Goal: Transaction & Acquisition: Purchase product/service

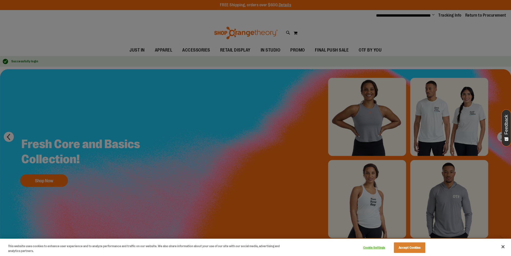
click at [264, 49] on div at bounding box center [255, 128] width 511 height 256
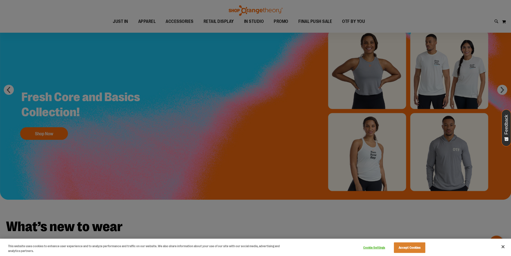
scroll to position [101, 0]
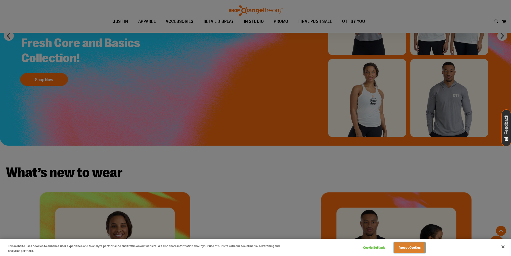
drag, startPoint x: 417, startPoint y: 245, endPoint x: 414, endPoint y: 248, distance: 3.9
click at [414, 248] on button "Accept Cookies" at bounding box center [409, 247] width 31 height 11
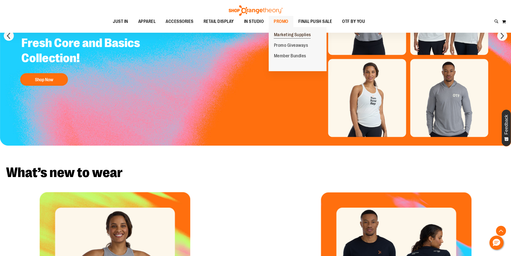
click at [291, 36] on span "Marketing Supplies" at bounding box center [292, 35] width 37 height 6
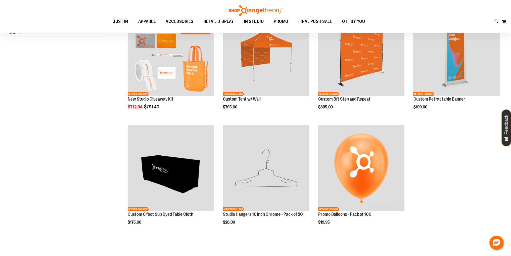
scroll to position [100, 0]
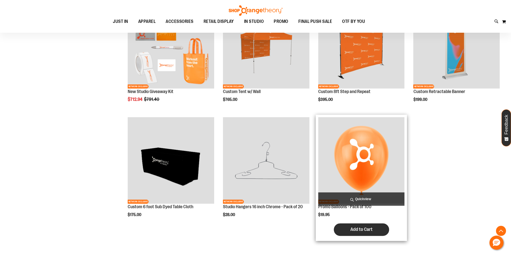
click at [369, 228] on span "Add to Cart" at bounding box center [361, 230] width 22 height 6
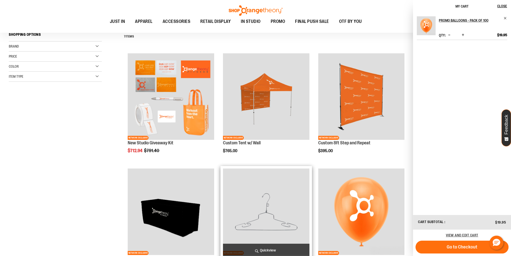
scroll to position [0, 0]
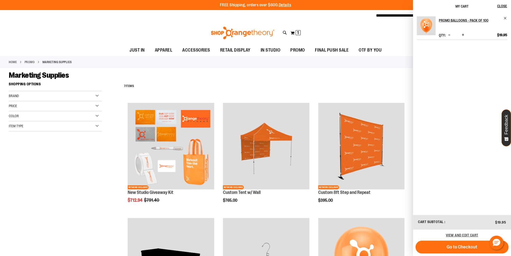
click at [383, 30] on div "Toggle Nav Search Popular Suggestions Advanced Search" at bounding box center [255, 32] width 511 height 23
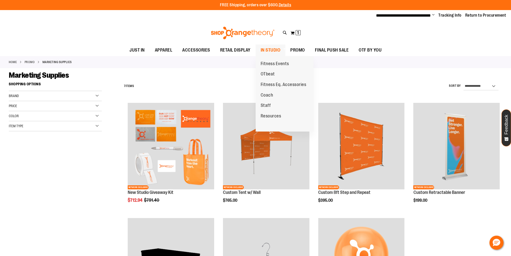
click at [282, 49] on span at bounding box center [283, 49] width 5 height 3
click at [275, 48] on span "IN STUDIO" at bounding box center [271, 50] width 20 height 11
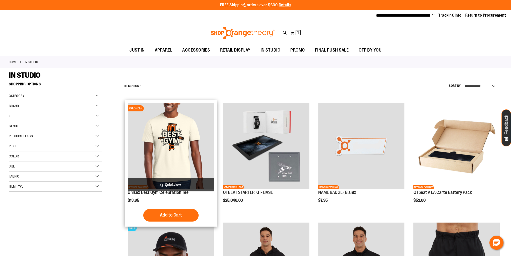
click at [161, 134] on img "product" at bounding box center [171, 146] width 86 height 86
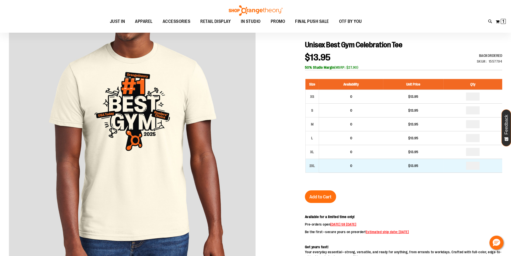
scroll to position [50, 0]
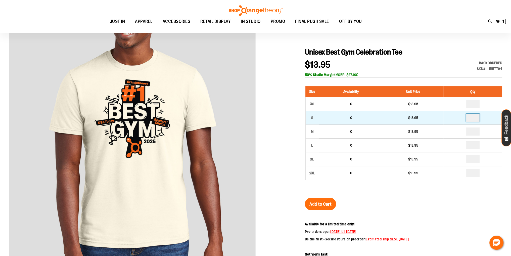
click at [475, 120] on input "number" at bounding box center [473, 118] width 14 height 8
type input "*"
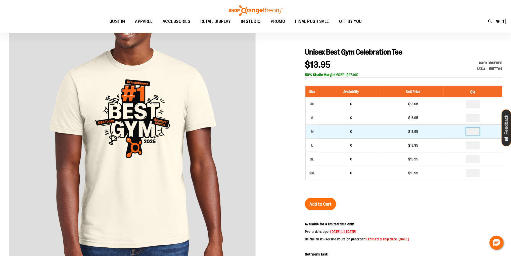
drag, startPoint x: 478, startPoint y: 131, endPoint x: 443, endPoint y: 131, distance: 35.0
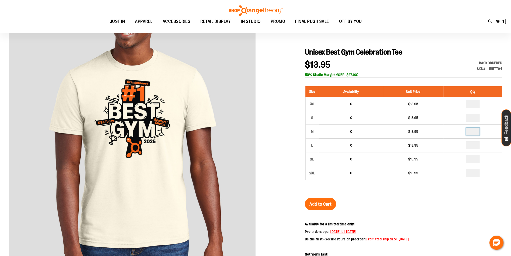
type input "*"
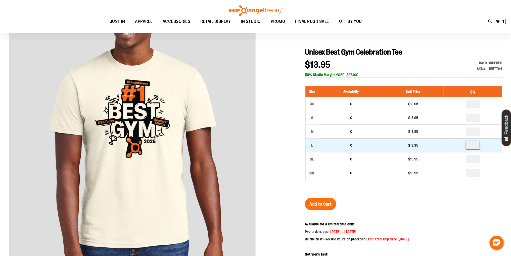
click at [477, 144] on input "number" at bounding box center [473, 145] width 14 height 8
type input "*"
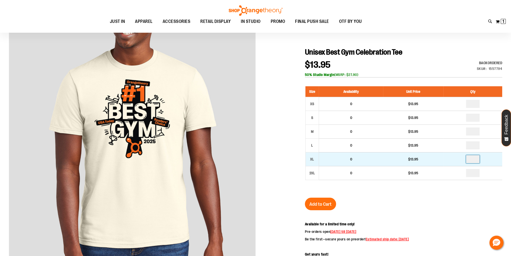
click at [474, 158] on input "number" at bounding box center [473, 159] width 14 height 8
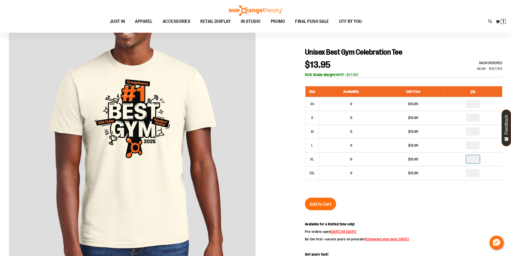
type input "*"
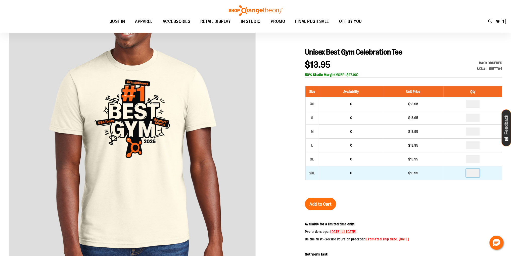
click at [476, 171] on input "number" at bounding box center [473, 173] width 14 height 8
type input "*"
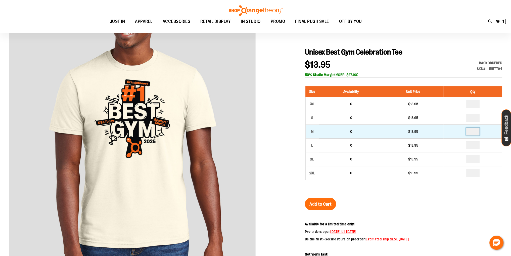
click at [476, 128] on input "*" at bounding box center [473, 131] width 14 height 8
type input "*"
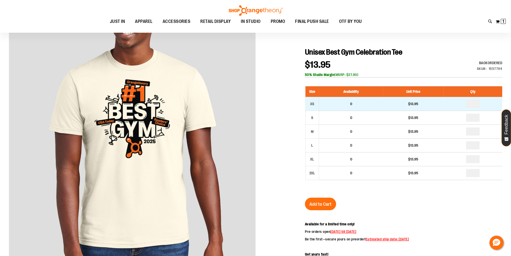
type input "*"
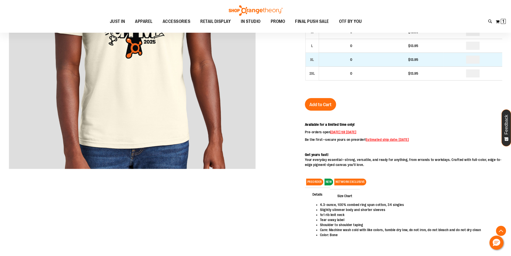
scroll to position [151, 0]
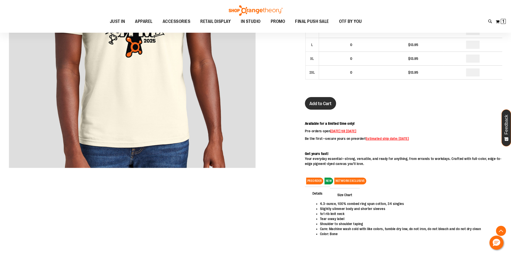
click at [313, 104] on span "Add to Cart" at bounding box center [320, 104] width 22 height 6
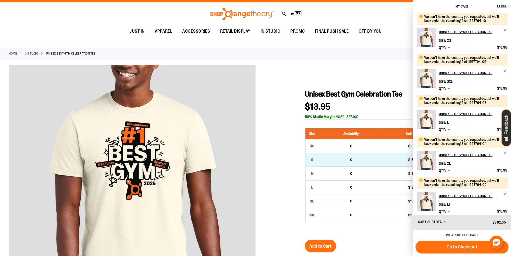
scroll to position [0, 0]
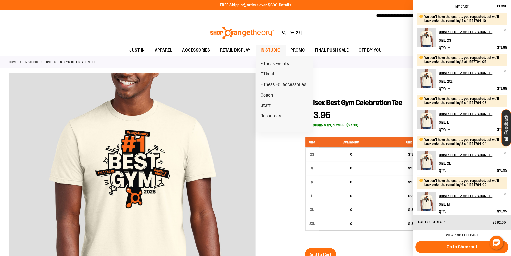
click at [271, 48] on span "IN STUDIO" at bounding box center [271, 50] width 20 height 11
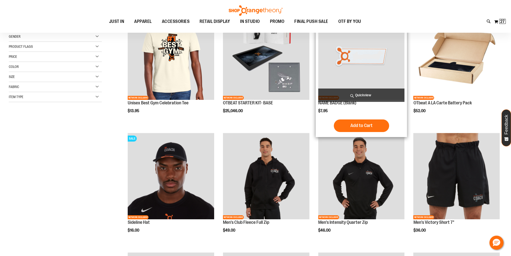
scroll to position [25, 0]
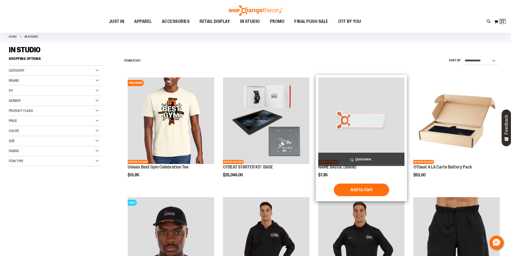
click at [393, 119] on img "product" at bounding box center [361, 120] width 86 height 86
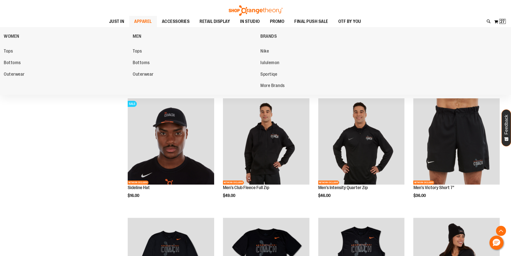
scroll to position [125, 0]
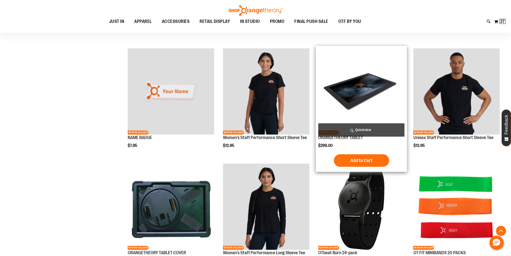
scroll to position [747, 0]
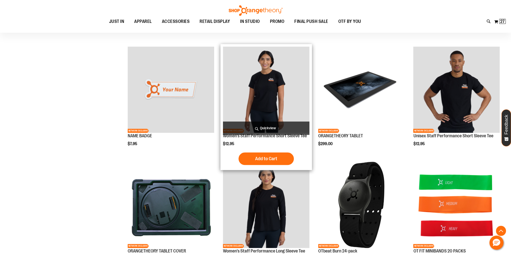
click at [292, 89] on img "product" at bounding box center [266, 90] width 86 height 86
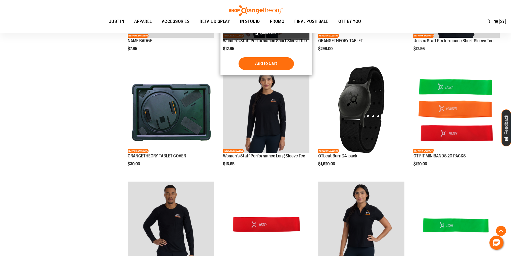
scroll to position [52, 0]
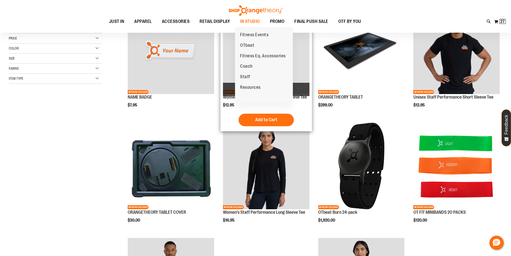
click at [243, 64] on span "Coach" at bounding box center [246, 67] width 13 height 6
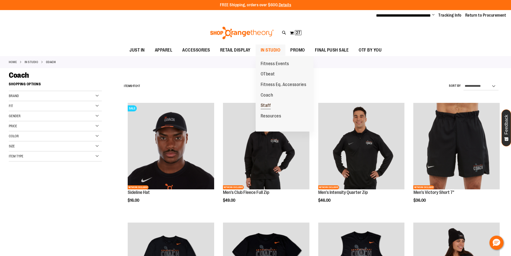
click at [266, 104] on span "Staff" at bounding box center [266, 106] width 10 height 6
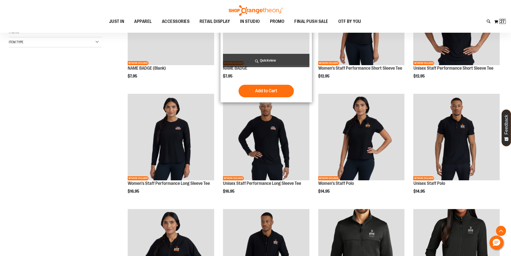
scroll to position [25, 0]
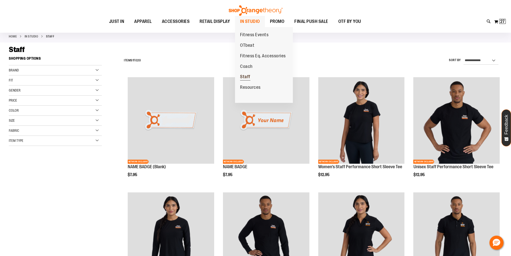
click at [242, 76] on span "Staff" at bounding box center [245, 77] width 10 height 6
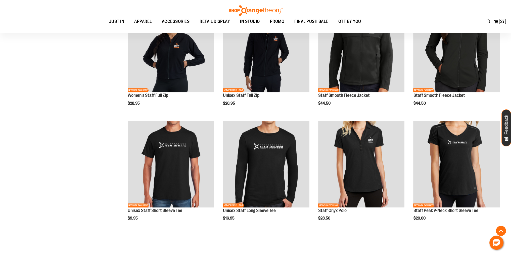
scroll to position [352, 0]
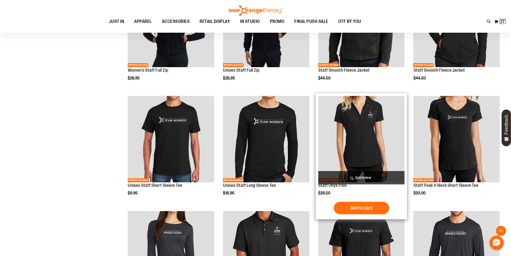
click at [336, 122] on img "product" at bounding box center [361, 139] width 86 height 86
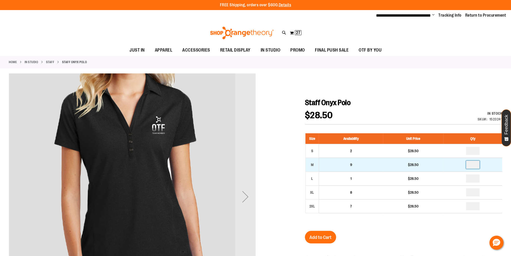
click at [476, 167] on input "number" at bounding box center [473, 165] width 14 height 8
type input "*"
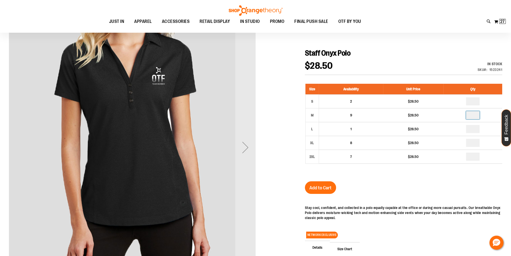
scroll to position [50, 0]
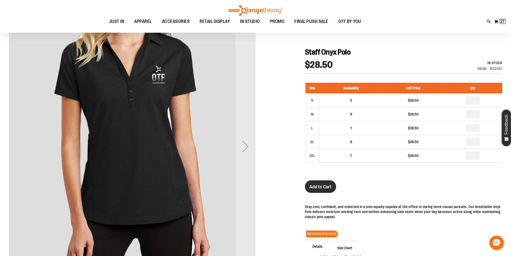
click at [318, 183] on button "Add to Cart" at bounding box center [320, 186] width 31 height 13
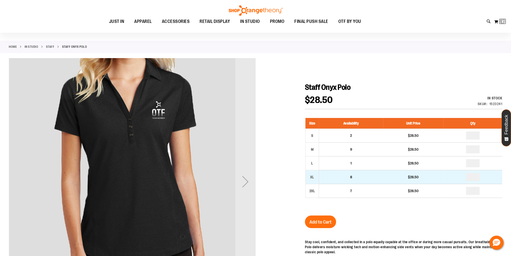
scroll to position [0, 0]
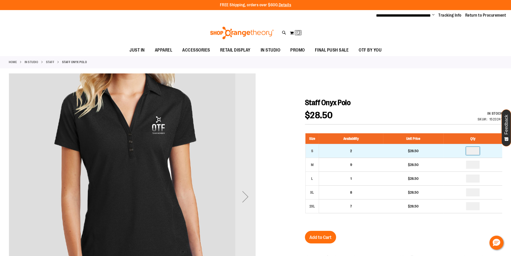
click at [464, 153] on td at bounding box center [473, 151] width 59 height 14
type input "*"
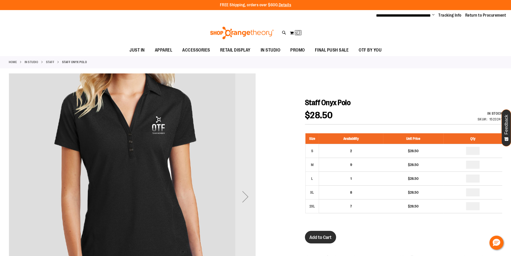
click at [330, 235] on span "Add to Cart" at bounding box center [320, 238] width 22 height 6
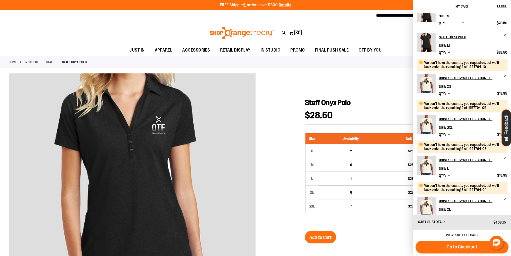
scroll to position [16, 0]
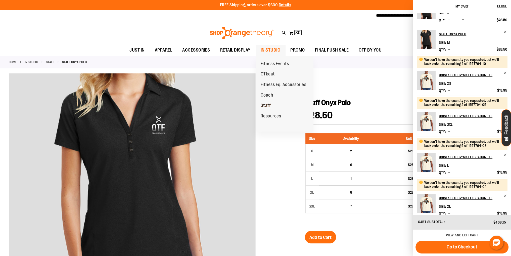
click at [266, 103] on span "Staff" at bounding box center [266, 106] width 10 height 6
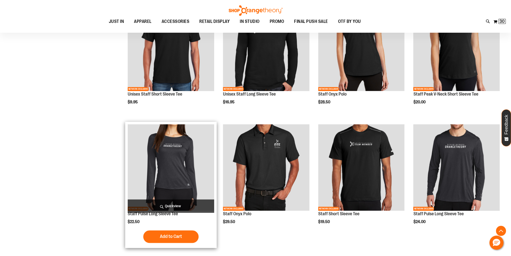
scroll to position [402, 0]
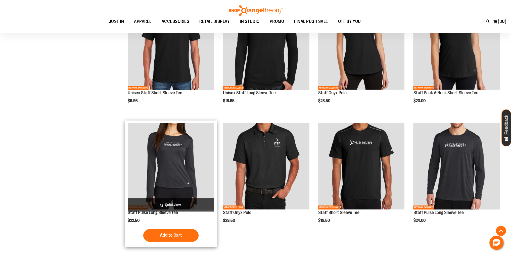
click at [196, 156] on img "product" at bounding box center [171, 166] width 86 height 86
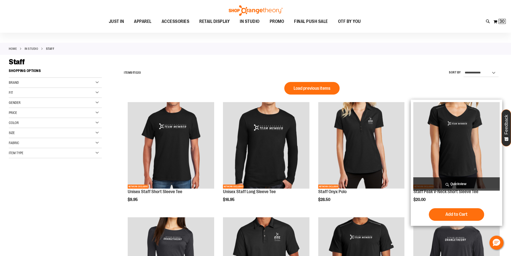
scroll to position [12, 0]
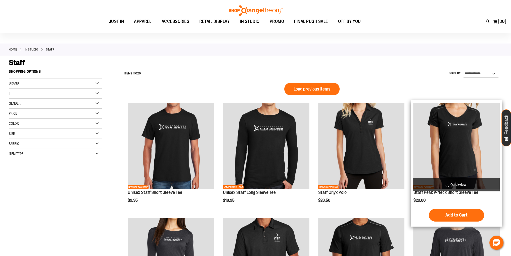
click at [450, 139] on img "product" at bounding box center [456, 146] width 86 height 86
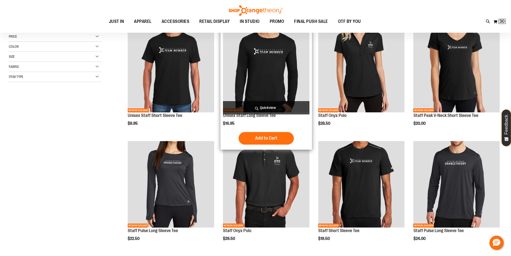
scroll to position [25, 0]
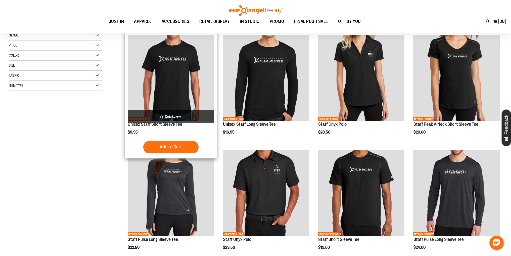
click at [168, 90] on img "product" at bounding box center [171, 78] width 86 height 86
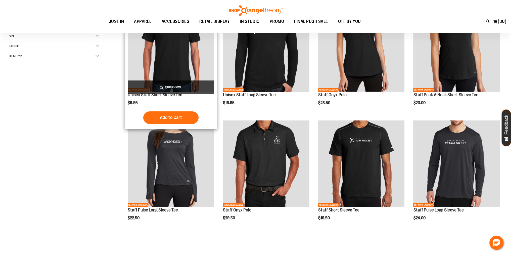
scroll to position [50, 0]
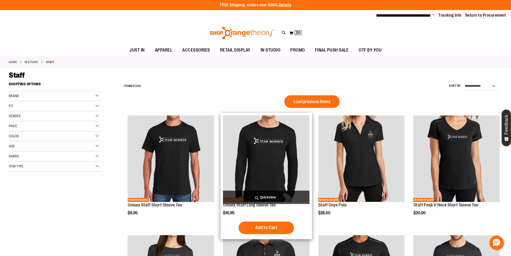
click at [252, 140] on img "product" at bounding box center [266, 158] width 86 height 86
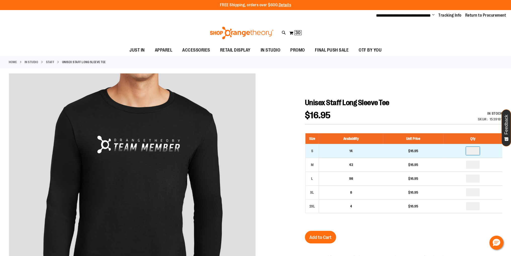
click at [475, 150] on input "number" at bounding box center [473, 151] width 14 height 8
type input "*"
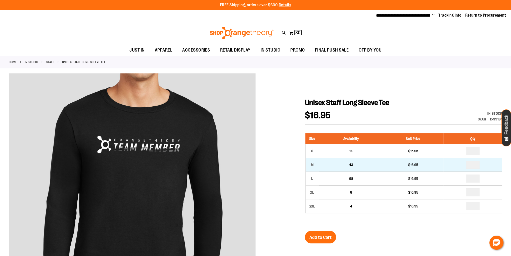
drag, startPoint x: 479, startPoint y: 166, endPoint x: 469, endPoint y: 166, distance: 9.3
type input "*"
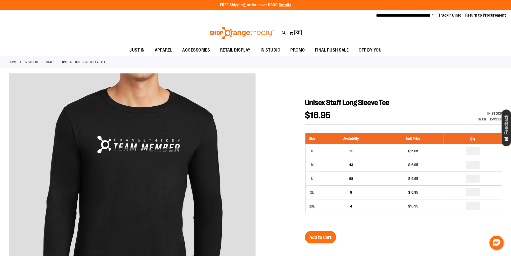
click at [314, 235] on span "Add to Cart" at bounding box center [320, 238] width 22 height 6
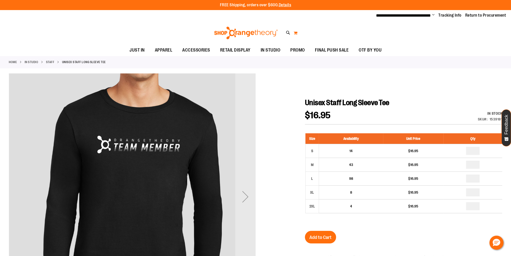
click at [297, 34] on button "My Cart" at bounding box center [295, 33] width 4 height 8
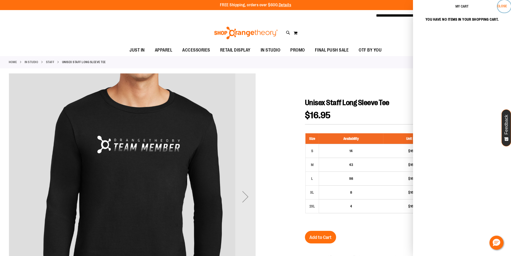
click at [497, 7] on span "Close" at bounding box center [502, 6] width 10 height 4
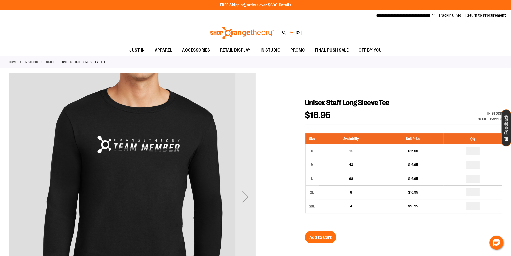
click at [300, 31] on span "32" at bounding box center [298, 32] width 5 height 5
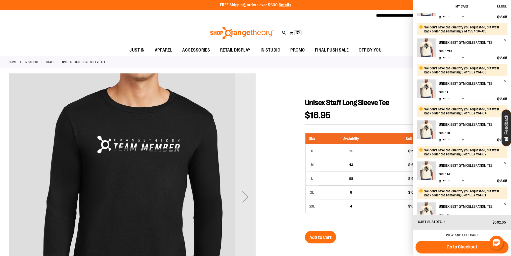
scroll to position [62, 0]
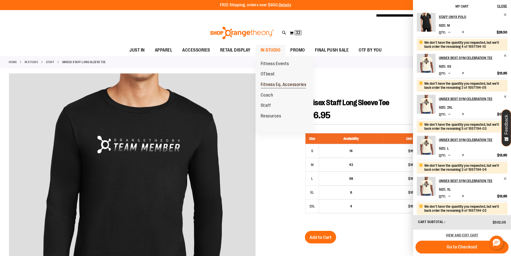
click at [283, 85] on span "Fitness Eq. Accessories" at bounding box center [284, 85] width 46 height 6
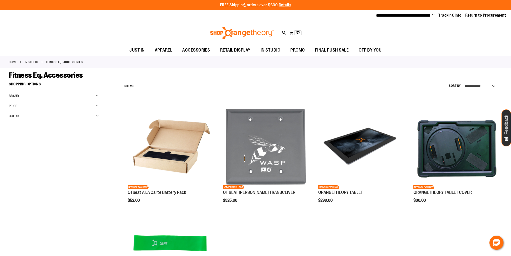
click at [281, 33] on div "Toggle Nav Search Popular Suggestions Advanced Search" at bounding box center [255, 32] width 511 height 23
click at [282, 32] on icon at bounding box center [284, 33] width 4 height 6
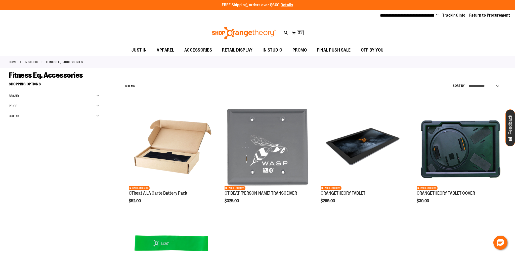
type input "******"
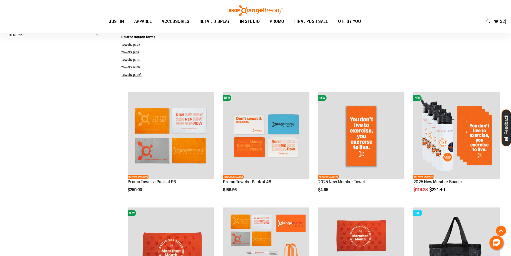
scroll to position [100, 0]
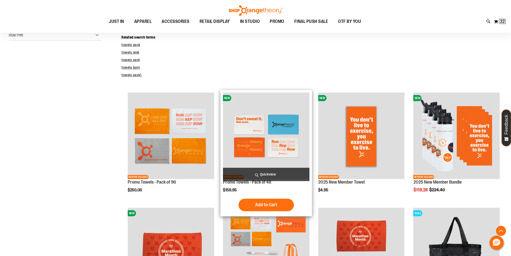
click at [258, 135] on img "product" at bounding box center [266, 136] width 86 height 86
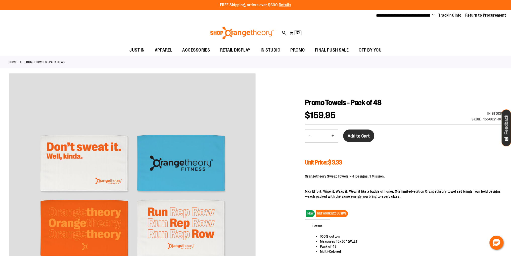
click at [353, 139] on button "Add to Cart" at bounding box center [358, 135] width 31 height 13
